Goal: Find specific page/section: Find specific page/section

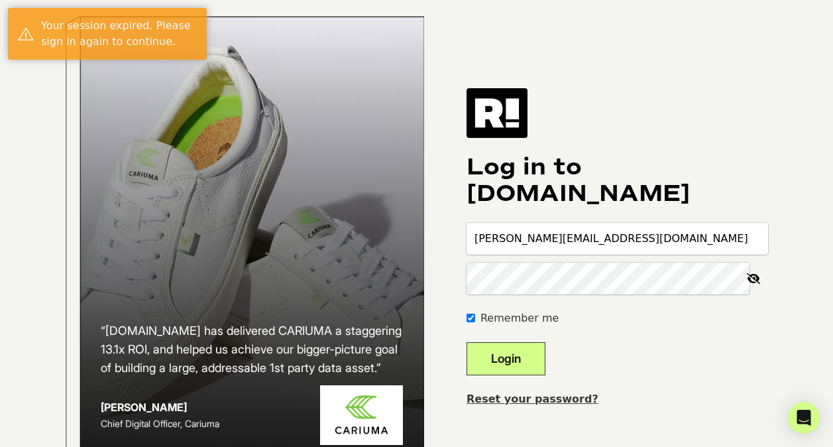
type input "[PERSON_NAME][EMAIL_ADDRESS][DOMAIN_NAME]"
click at [467, 342] on button "Login" at bounding box center [506, 358] width 79 height 33
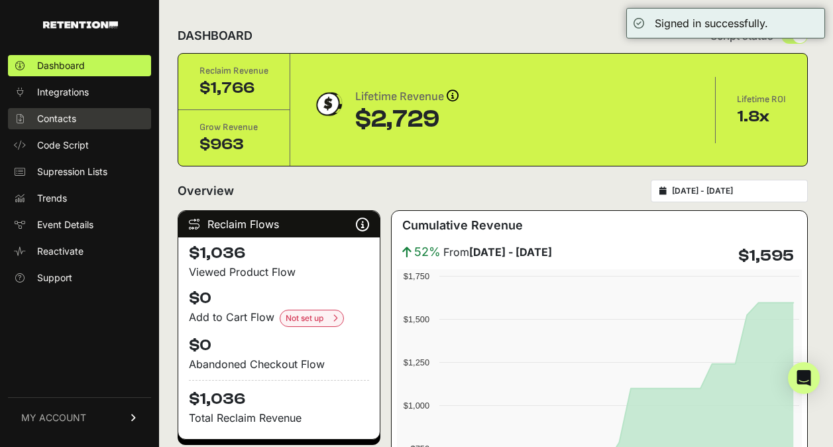
click at [64, 117] on span "Contacts" at bounding box center [56, 118] width 39 height 13
